Goal: Find specific page/section

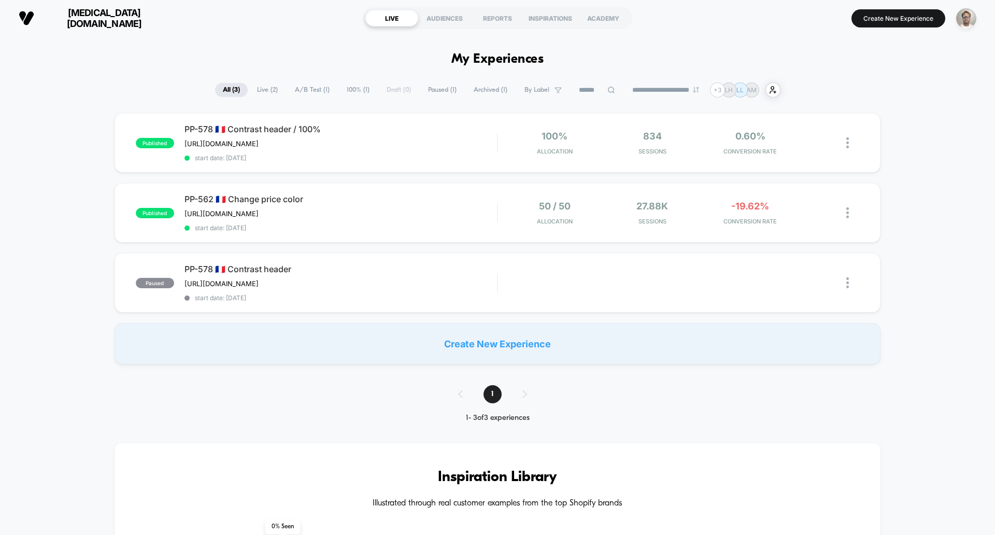
click at [87, 17] on span "[MEDICAL_DATA][DOMAIN_NAME]" at bounding box center [104, 18] width 124 height 22
click at [90, 19] on span "[MEDICAL_DATA][DOMAIN_NAME]" at bounding box center [104, 18] width 124 height 22
click at [964, 16] on img "button" at bounding box center [966, 18] width 20 height 20
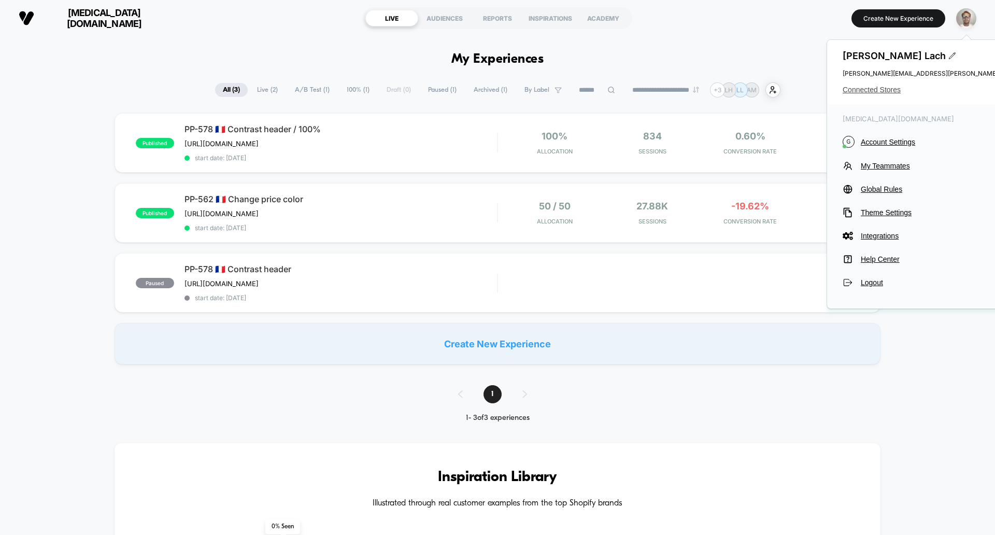
click at [888, 87] on span "Connected Stores" at bounding box center [970, 89] width 256 height 8
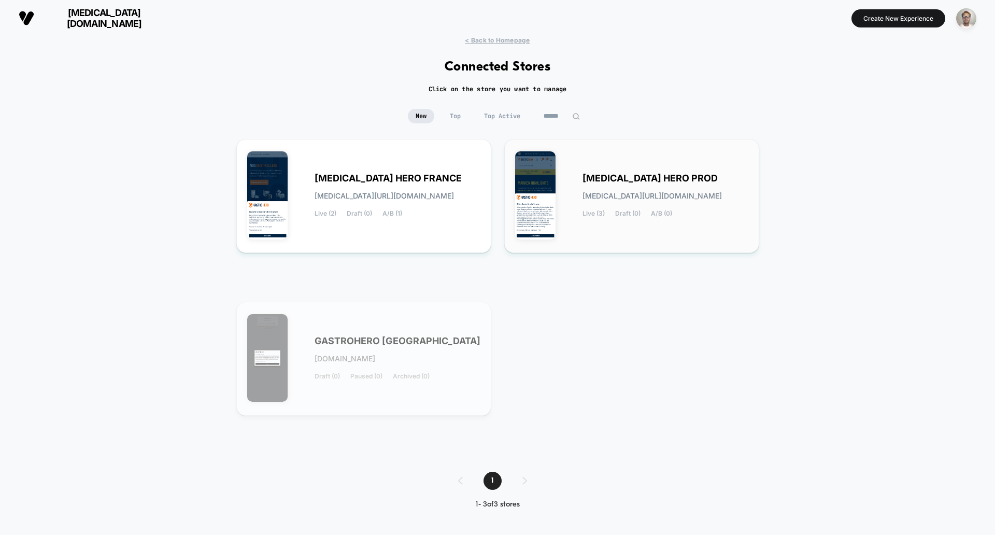
click at [623, 188] on div "[MEDICAL_DATA] HERO PROD [MEDICAL_DATA][URL][DOMAIN_NAME] Live (3) Draft (0) A/…" at bounding box center [665, 196] width 166 height 42
